Goal: Find specific page/section: Find specific page/section

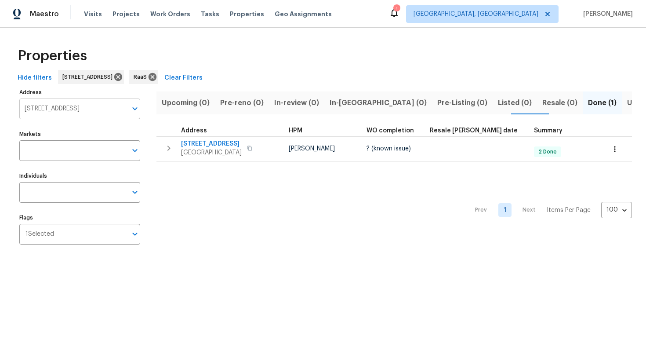
click at [56, 105] on input "[STREET_ADDRESS]" at bounding box center [73, 108] width 108 height 21
click at [54, 111] on input "[STREET_ADDRESS]" at bounding box center [73, 108] width 108 height 21
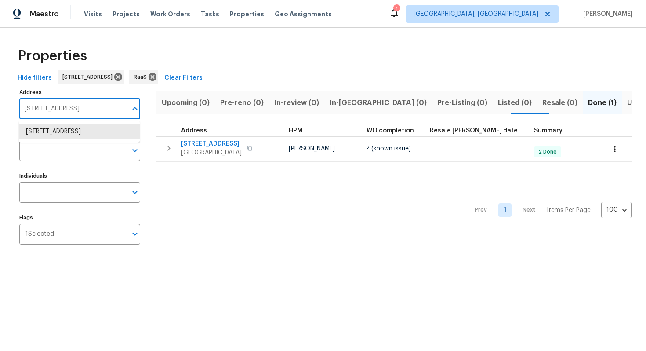
paste input "[STREET_ADDRESS][PERSON_NAME]"
type input "[STREET_ADDRESS][PERSON_NAME]"
click at [53, 139] on li "[STREET_ADDRESS][PERSON_NAME]" at bounding box center [79, 131] width 121 height 15
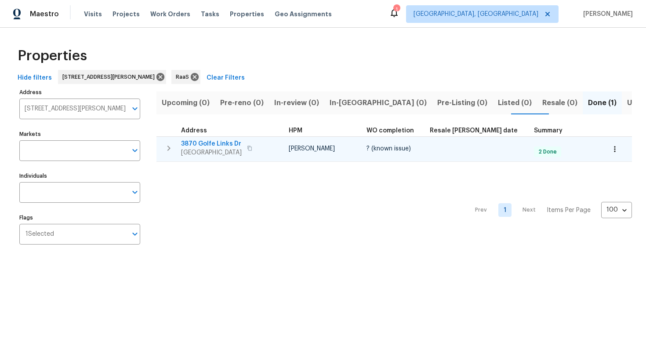
click at [269, 141] on div "[STREET_ADDRESS][PERSON_NAME]" at bounding box center [230, 148] width 99 height 18
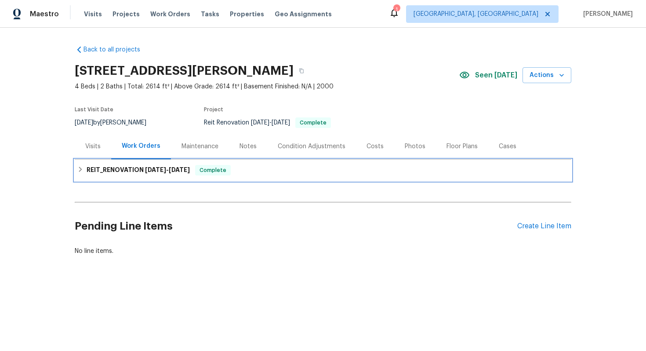
click at [170, 164] on div "REIT_RENOVATION 7/28/25 - 8/5/25 Complete" at bounding box center [323, 170] width 497 height 21
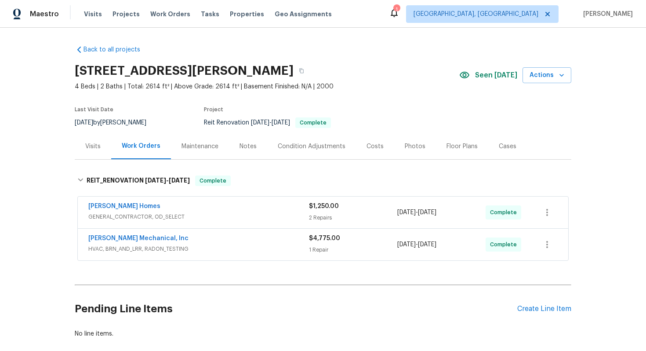
click at [373, 143] on div "Costs" at bounding box center [374, 146] width 17 height 9
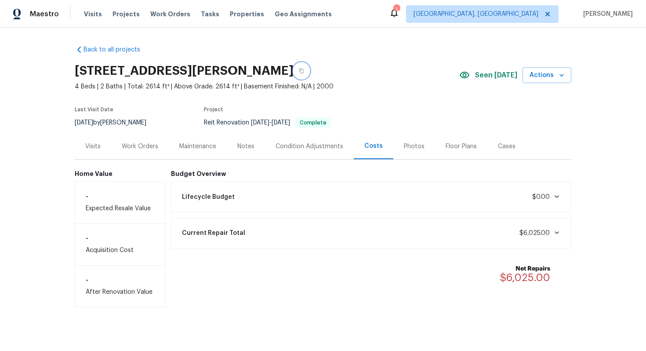
click at [304, 69] on icon "button" at bounding box center [301, 70] width 5 height 5
click at [123, 150] on div "Work Orders" at bounding box center [140, 146] width 58 height 26
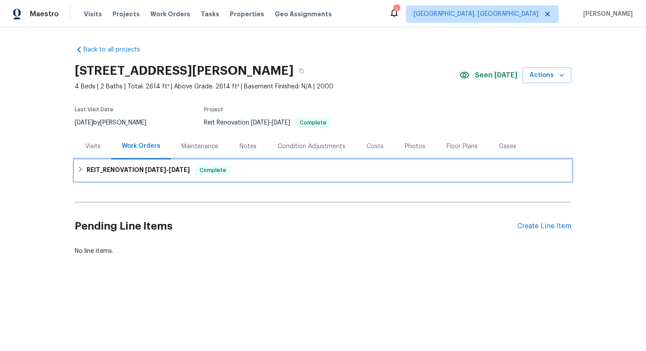
click at [158, 160] on div "REIT_RENOVATION 7/28/25 - 8/5/25 Complete" at bounding box center [323, 170] width 497 height 21
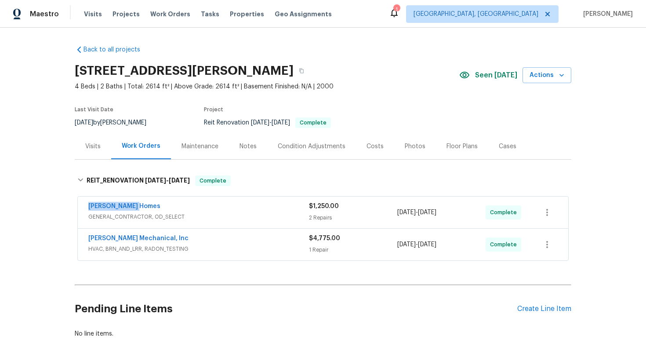
drag, startPoint x: 84, startPoint y: 203, endPoint x: 142, endPoint y: 203, distance: 57.6
click at [142, 203] on div "Therrien Homes GENERAL_CONTRACTOR, OD_SELECT $1,250.00 2 Repairs 8/1/2025 - 8/5…" at bounding box center [323, 212] width 490 height 32
copy link "Therrien Homes"
drag, startPoint x: 85, startPoint y: 234, endPoint x: 180, endPoint y: 240, distance: 95.1
click at [180, 240] on div "JH Martin Mechanical, Inc HVAC, BRN_AND_LRR, RADON_TESTING $4,775.00 1 Repair 7…" at bounding box center [323, 245] width 490 height 32
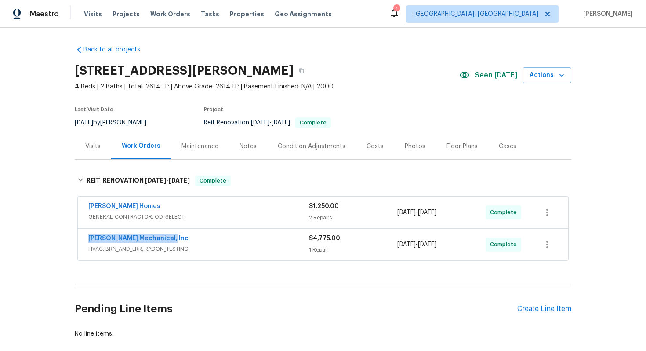
copy link "JH Martin Mechanical, Inc"
